Goal: Use online tool/utility

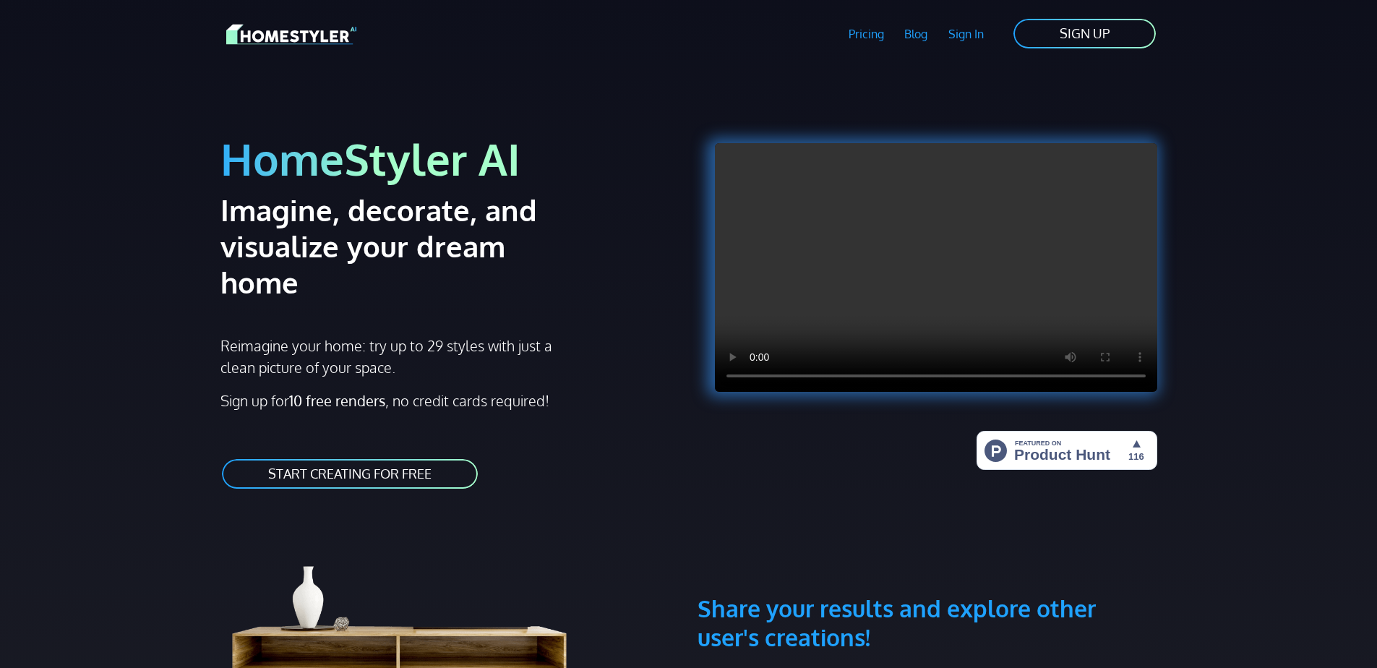
click at [968, 36] on link "Sign In" at bounding box center [966, 33] width 56 height 33
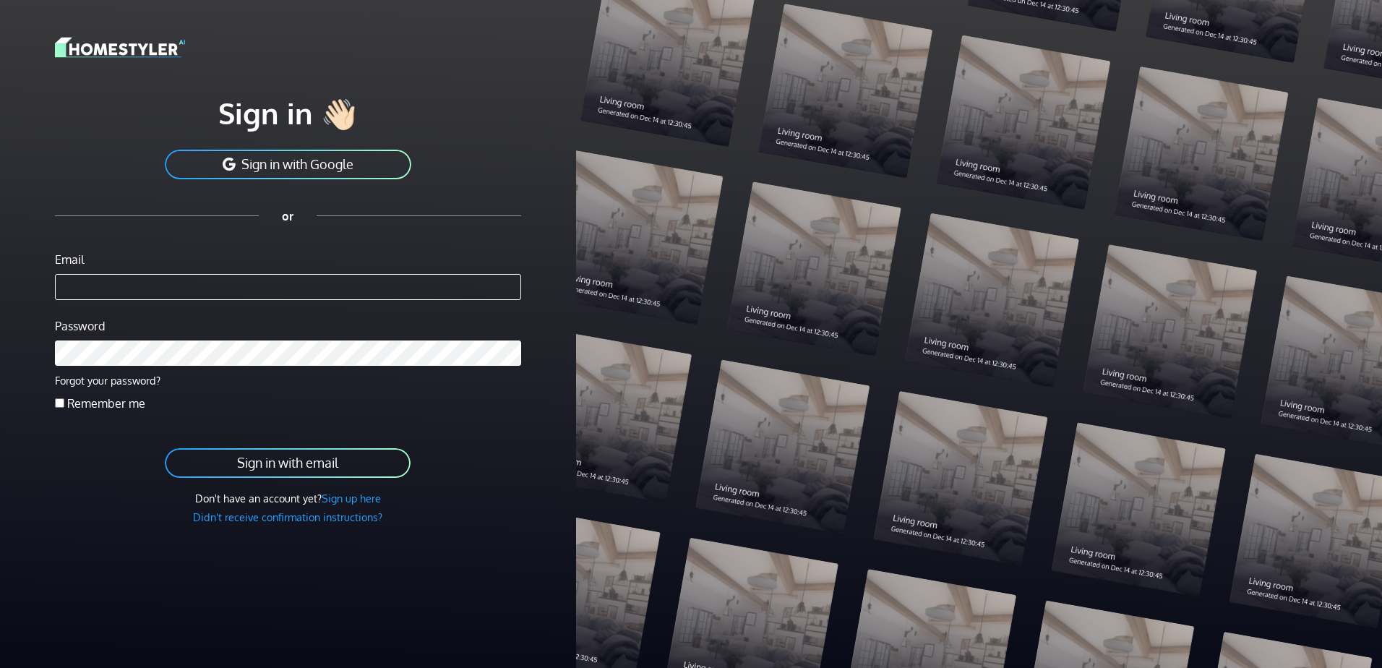
click at [275, 158] on button "Sign in with Google" at bounding box center [287, 164] width 249 height 33
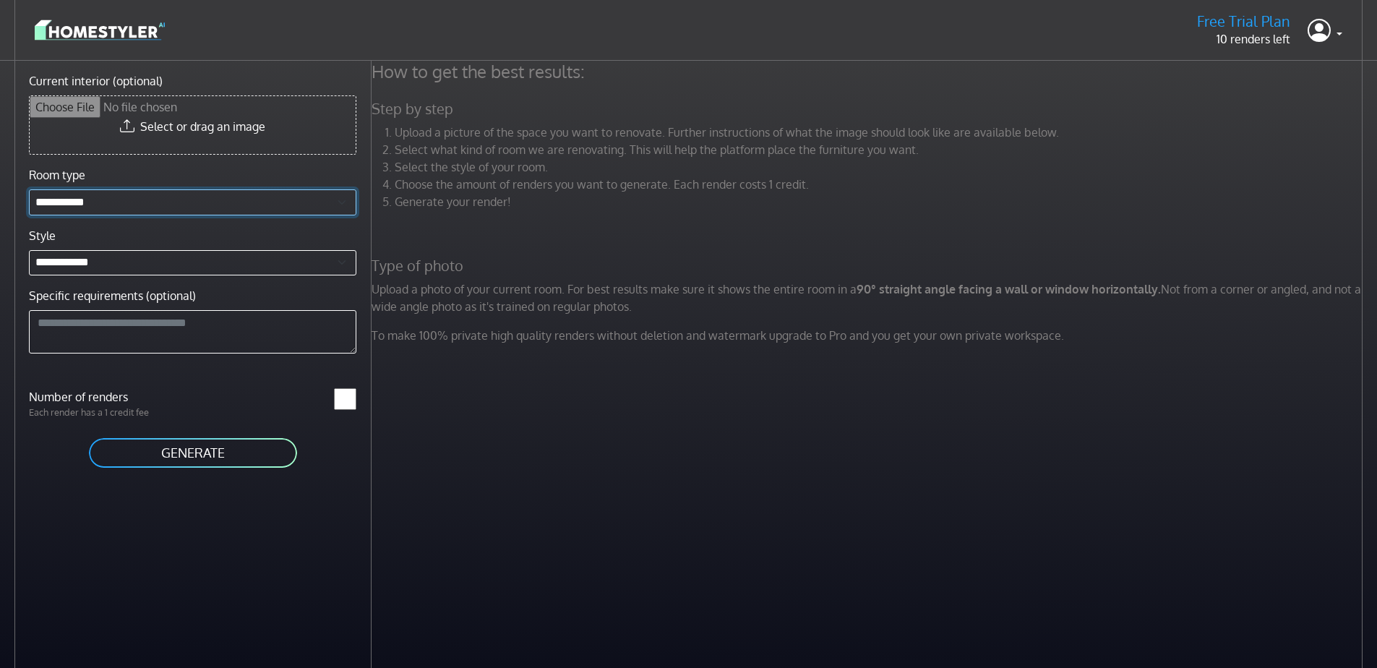
click at [131, 207] on select "**********" at bounding box center [192, 202] width 327 height 26
click at [184, 158] on div "Current interior (optional) Select or drag an image" at bounding box center [192, 119] width 345 height 94
click at [1340, 36] on link at bounding box center [1325, 30] width 35 height 35
click at [1279, 106] on button "Sign out" at bounding box center [1285, 102] width 114 height 23
